Goal: Task Accomplishment & Management: Use online tool/utility

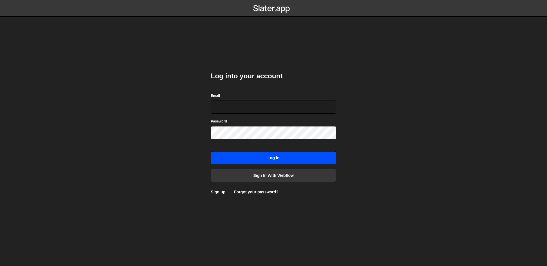
type input "[EMAIL_ADDRESS][DOMAIN_NAME]"
click at [264, 159] on input "Log in" at bounding box center [273, 157] width 125 height 13
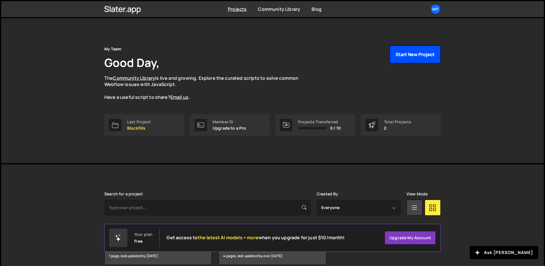
click at [419, 58] on button "Start New Project" at bounding box center [414, 55] width 51 height 18
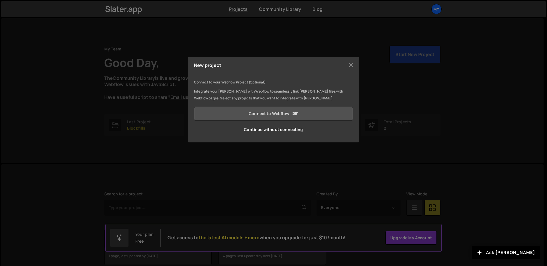
click at [277, 111] on link "Connect to Webflow" at bounding box center [273, 114] width 159 height 14
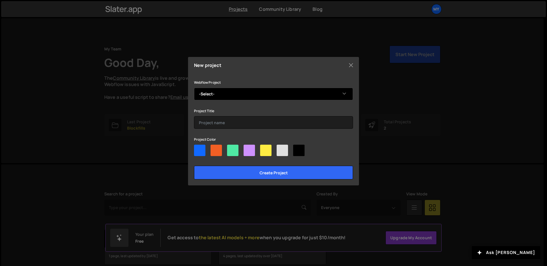
click at [213, 95] on select "-Select- Chingona Ventures" at bounding box center [273, 94] width 159 height 13
select select "687fad18698216f6ccc664fe"
click at [194, 88] on select "-Select- Chingona Ventures" at bounding box center [273, 94] width 159 height 13
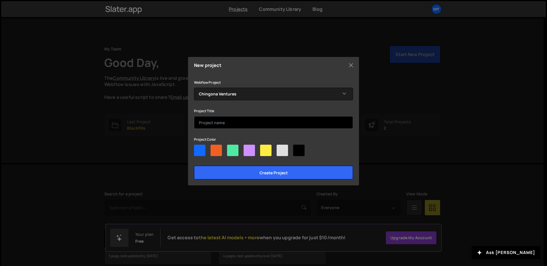
click at [217, 121] on input "text" at bounding box center [273, 122] width 159 height 13
type input "Chingona"
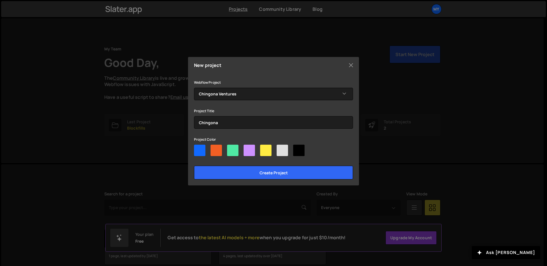
click at [250, 150] on div at bounding box center [249, 150] width 11 height 11
click at [247, 148] on input"] "radio" at bounding box center [246, 147] width 4 height 4
radio input"] "true"
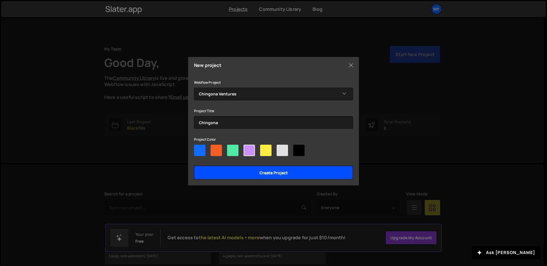
click at [255, 173] on input "Create project" at bounding box center [273, 173] width 159 height 14
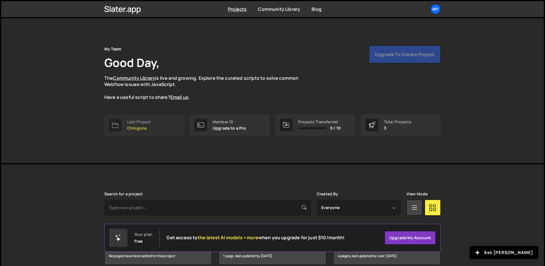
click at [148, 126] on p "Chingona" at bounding box center [139, 128] width 24 height 5
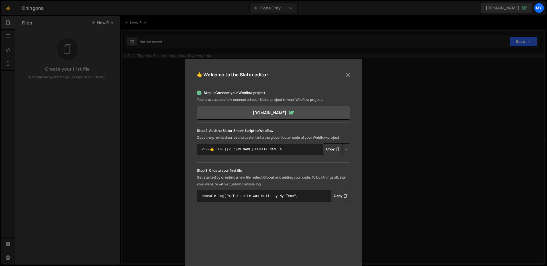
scroll to position [33, 0]
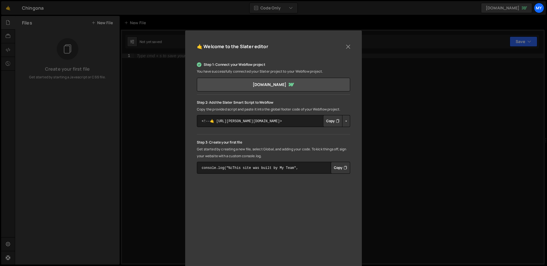
click at [328, 123] on button "Copy" at bounding box center [332, 121] width 19 height 12
click at [344, 48] on button "Close" at bounding box center [348, 46] width 9 height 9
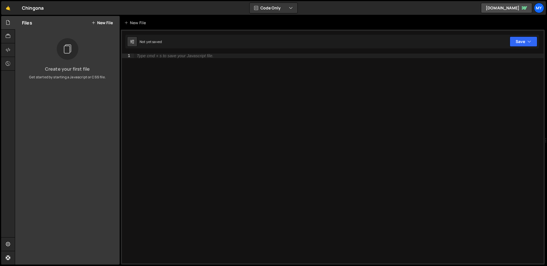
drag, startPoint x: 62, startPoint y: 99, endPoint x: 64, endPoint y: 63, distance: 35.6
click at [62, 98] on div "Files New File Create your first file Get started by starting a Javascript or C…" at bounding box center [67, 140] width 105 height 249
click at [68, 53] on icon at bounding box center [67, 49] width 9 height 13
click at [66, 70] on h3 "Create your first file" at bounding box center [67, 69] width 95 height 5
click at [66, 75] on p "Get started by starting a Javascript or CSS file." at bounding box center [67, 77] width 95 height 5
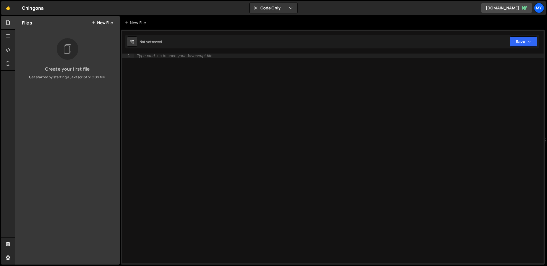
click at [63, 54] on icon at bounding box center [67, 49] width 9 height 13
click at [108, 25] on button "New File" at bounding box center [101, 23] width 21 height 5
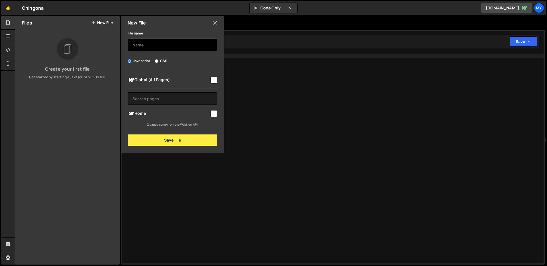
click at [157, 46] on input "text" at bounding box center [173, 44] width 90 height 13
type input "home"
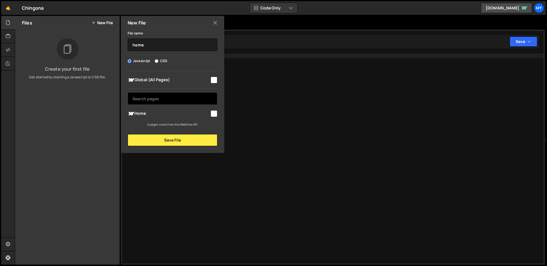
click at [164, 99] on input "text" at bounding box center [173, 98] width 90 height 13
click at [213, 80] on input "checkbox" at bounding box center [214, 80] width 7 height 7
checkbox input "true"
click at [158, 101] on input "text" at bounding box center [173, 98] width 90 height 13
click at [215, 113] on input "checkbox" at bounding box center [214, 113] width 7 height 7
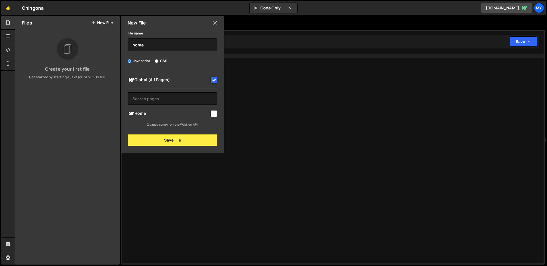
checkbox input "true"
click at [216, 84] on div "Global (All Pages)" at bounding box center [173, 80] width 90 height 11
click at [211, 82] on input "checkbox" at bounding box center [214, 80] width 7 height 7
checkbox input "false"
click at [179, 125] on small "2 pages come from the Webflow API" at bounding box center [172, 124] width 51 height 4
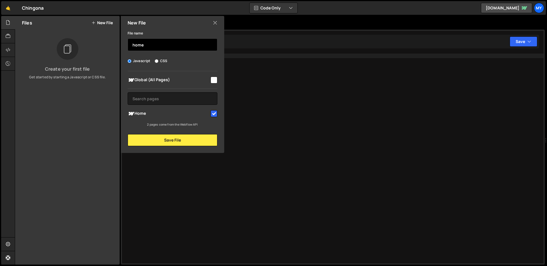
click at [156, 48] on input "home" at bounding box center [173, 44] width 90 height 13
type input "home"
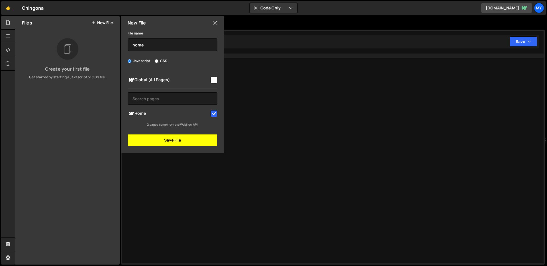
click at [185, 143] on button "Save File" at bounding box center [173, 140] width 90 height 12
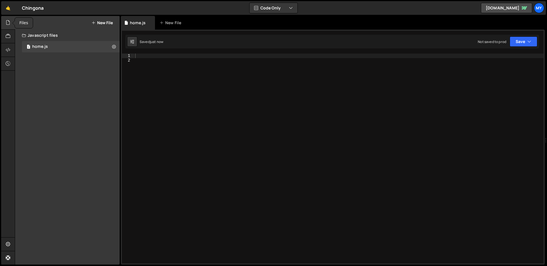
click at [6, 23] on icon at bounding box center [8, 22] width 5 height 6
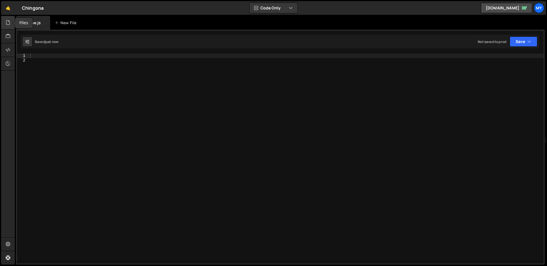
click at [6, 23] on icon at bounding box center [8, 22] width 5 height 6
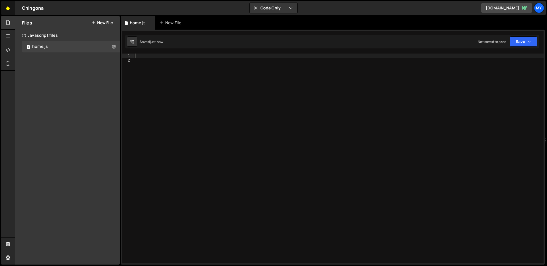
click at [13, 7] on link "🤙" at bounding box center [8, 8] width 14 height 14
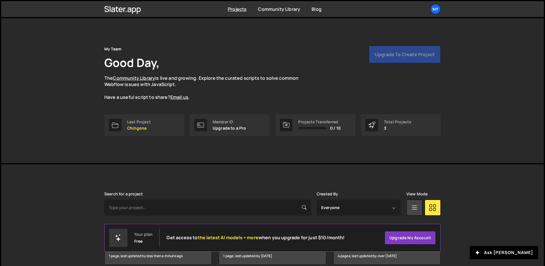
scroll to position [27, 0]
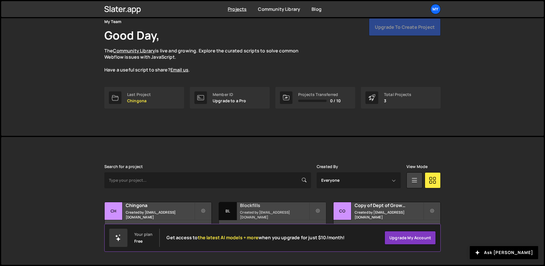
click at [259, 209] on h2 "Blockfills" at bounding box center [274, 205] width 69 height 6
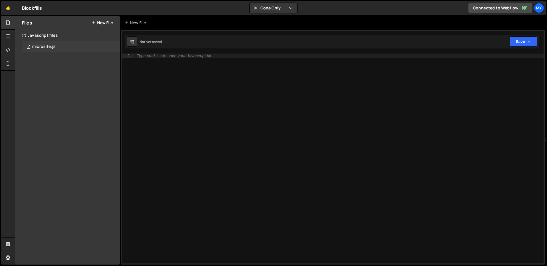
click at [53, 46] on div "microsite.js" at bounding box center [43, 46] width 23 height 5
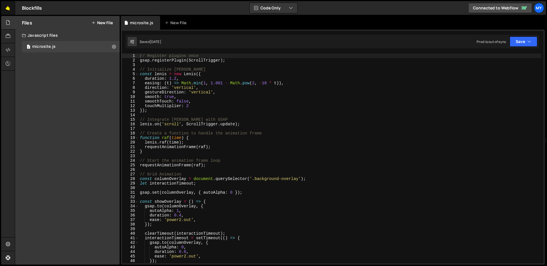
click at [7, 6] on link "🤙" at bounding box center [8, 8] width 14 height 14
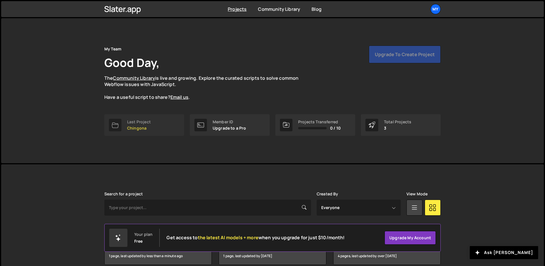
click at [142, 126] on p "Chingona" at bounding box center [139, 128] width 24 height 5
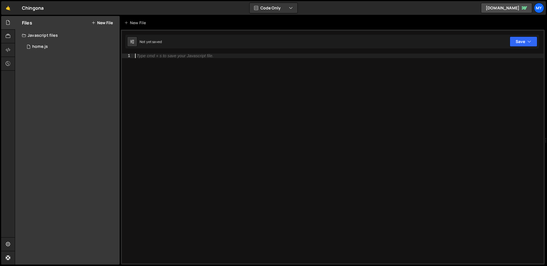
drag, startPoint x: 202, startPoint y: 72, endPoint x: 197, endPoint y: 70, distance: 4.9
click at [202, 72] on div "Type cmd + s to save your Javascript file." at bounding box center [339, 163] width 410 height 219
paste textarea "})();"
type textarea "})();"
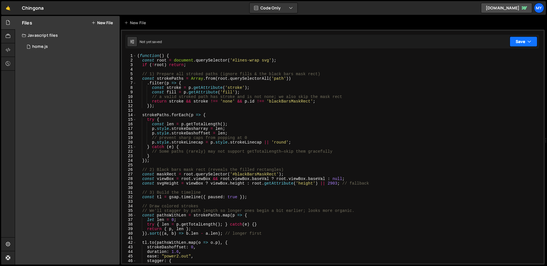
click at [533, 42] on button "Save" at bounding box center [524, 41] width 28 height 10
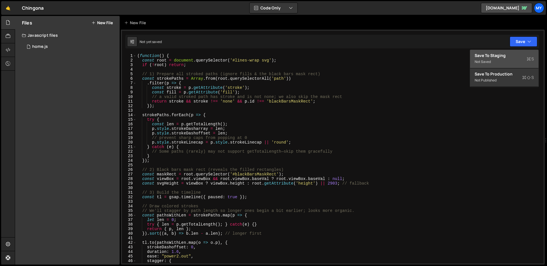
click at [504, 58] on div "Save to Staging S" at bounding box center [504, 56] width 59 height 6
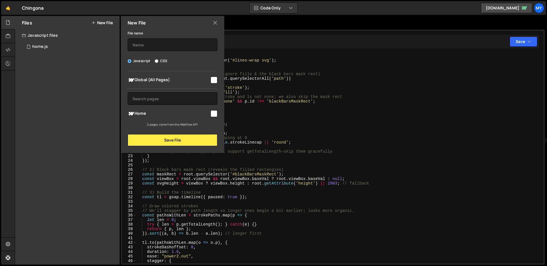
click at [219, 19] on div "New File" at bounding box center [172, 23] width 103 height 14
click at [215, 22] on icon at bounding box center [215, 23] width 5 height 6
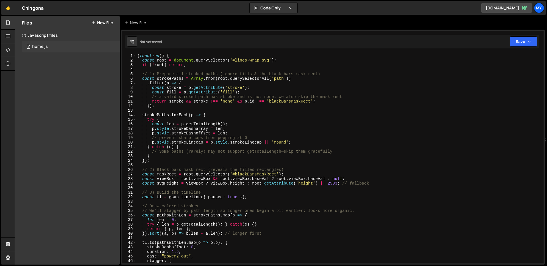
click at [51, 49] on div "1 home.js 0" at bounding box center [71, 46] width 98 height 11
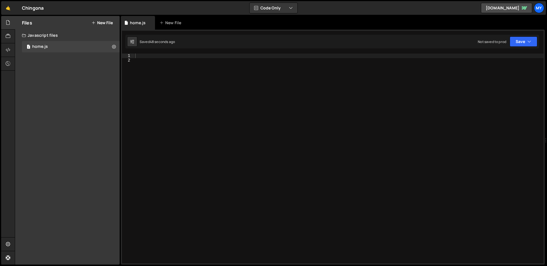
click at [176, 66] on div at bounding box center [339, 163] width 410 height 219
paste textarea "})();"
type textarea "})();"
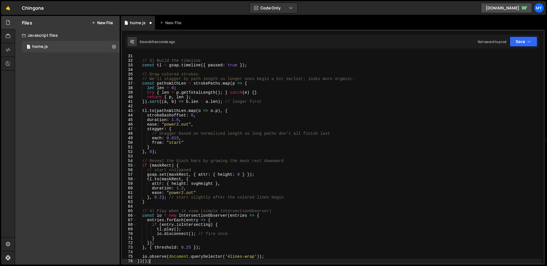
scroll to position [136, 0]
click at [530, 42] on icon "button" at bounding box center [529, 42] width 4 height 6
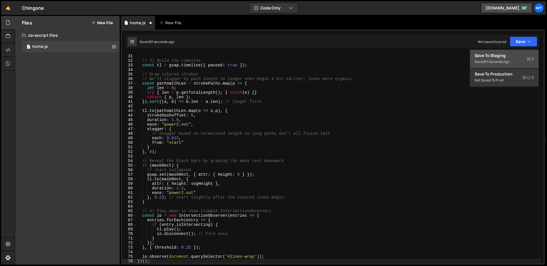
click at [493, 55] on div "Save to Staging S" at bounding box center [504, 56] width 59 height 6
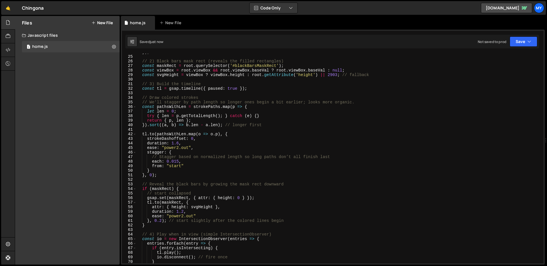
scroll to position [0, 0]
